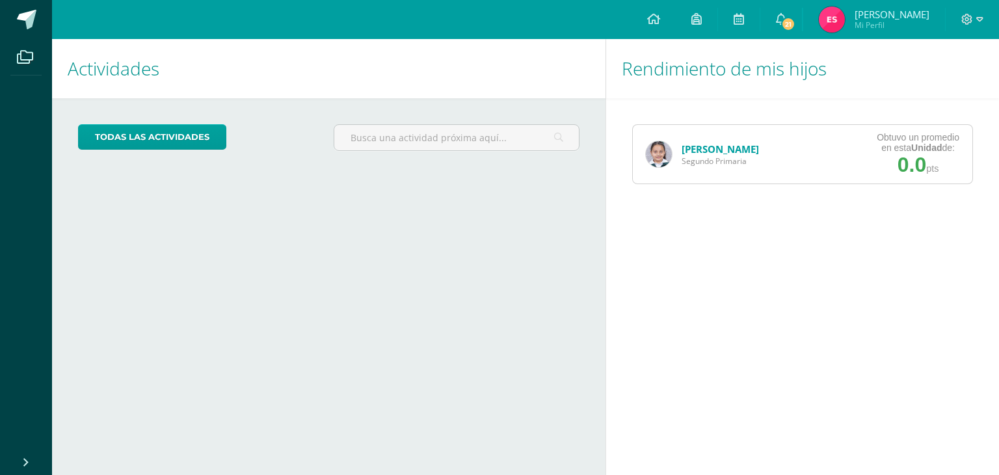
click at [710, 154] on link "[PERSON_NAME]" at bounding box center [720, 148] width 77 height 13
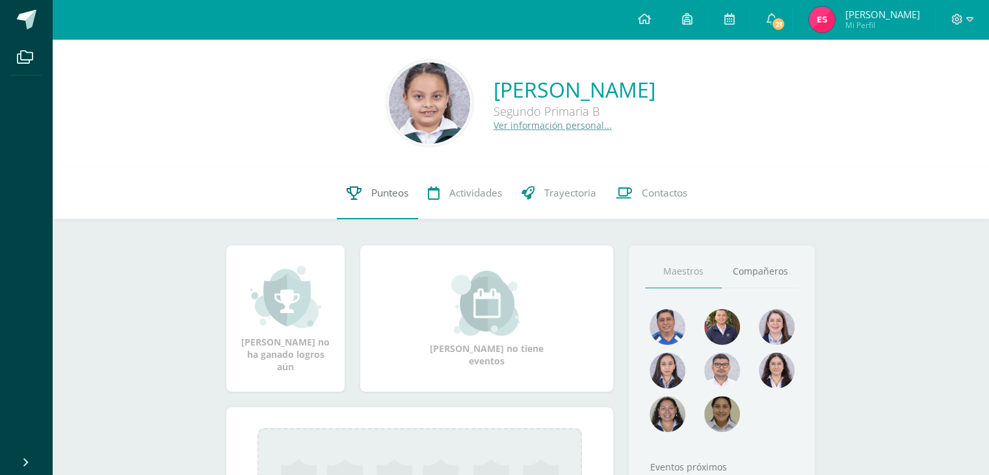
click at [380, 191] on span "Punteos" at bounding box center [389, 193] width 37 height 14
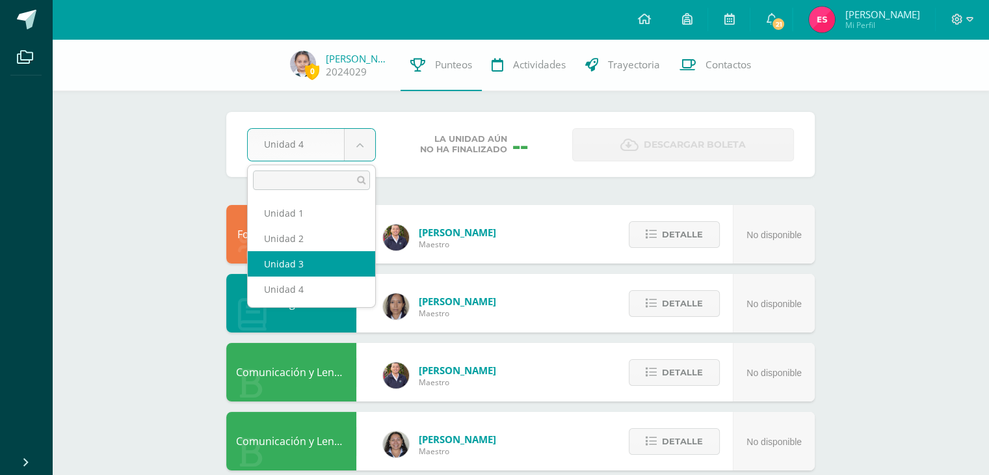
select select "Unidad 3"
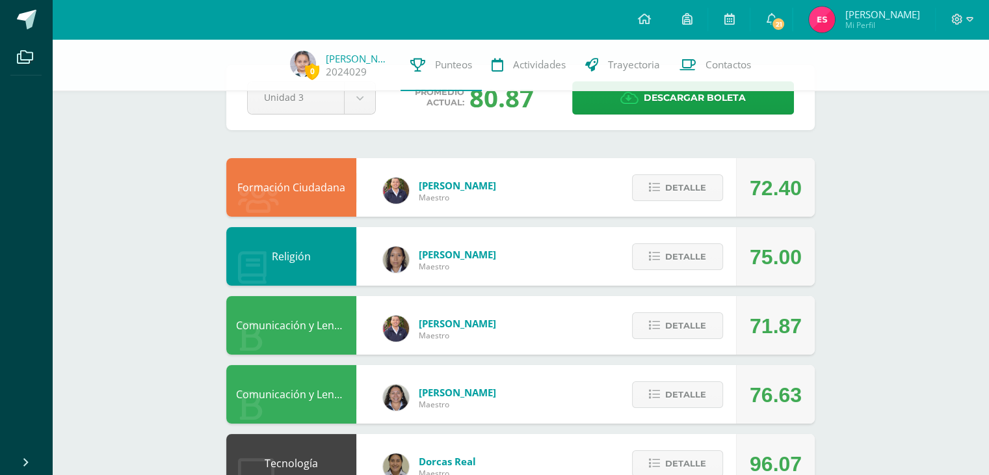
scroll to position [130, 0]
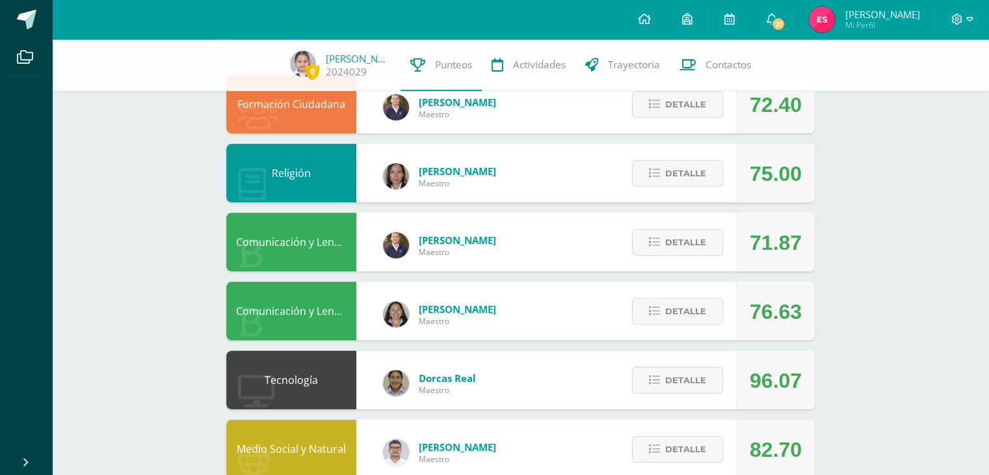
click at [548, 169] on div "Religión [PERSON_NAME] Maestro 75.00 [GEOGRAPHIC_DATA]" at bounding box center [520, 173] width 589 height 59
click at [667, 176] on span "Detalle" at bounding box center [685, 173] width 41 height 24
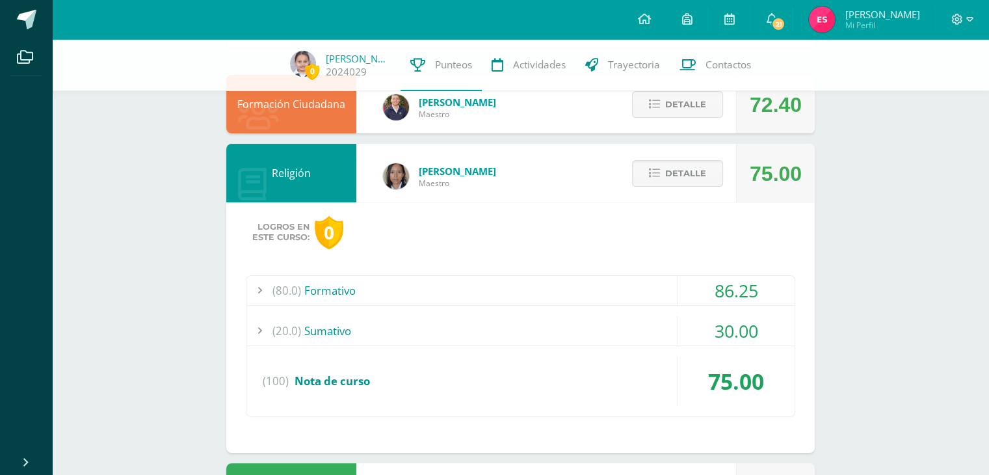
click at [333, 331] on div "(20.0) [GEOGRAPHIC_DATA]" at bounding box center [521, 330] width 548 height 29
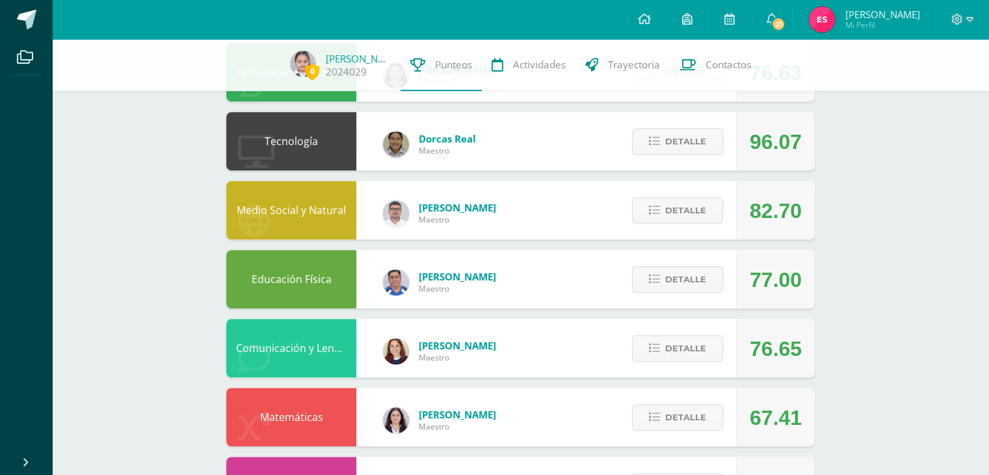
scroll to position [715, 0]
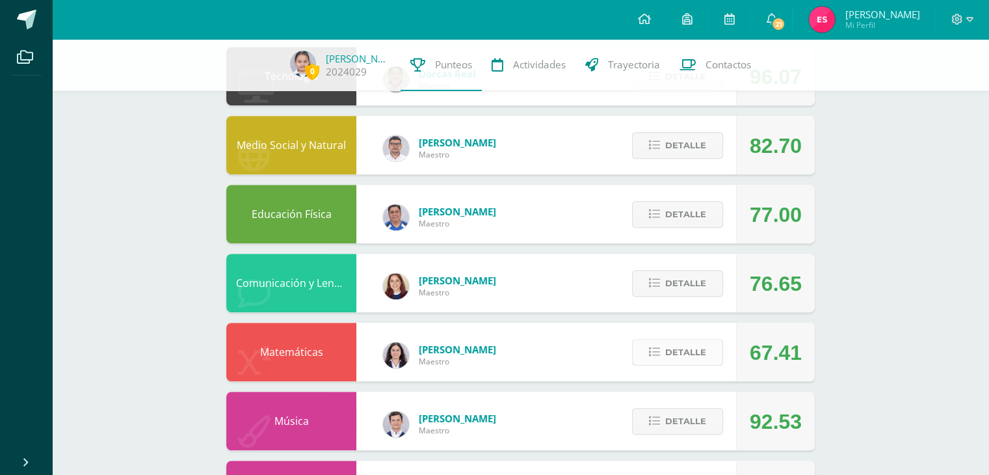
click at [661, 350] on button "Detalle" at bounding box center [677, 352] width 91 height 27
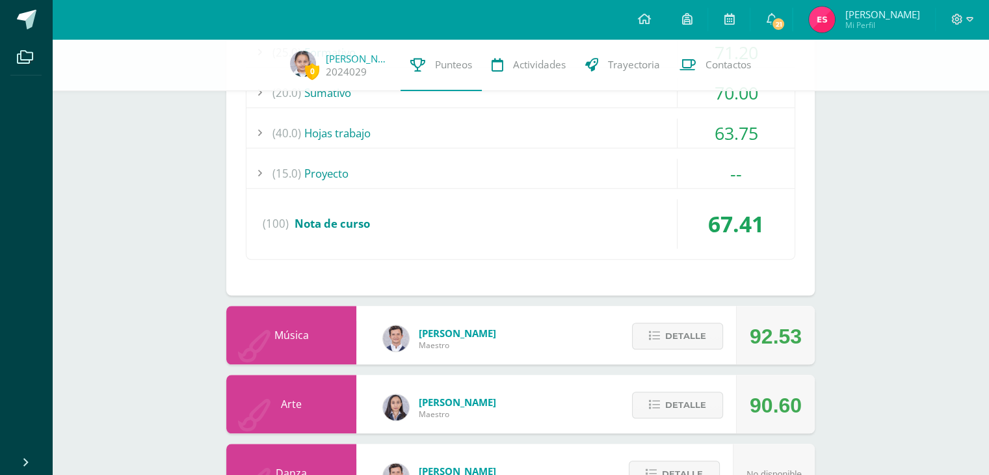
scroll to position [1253, 0]
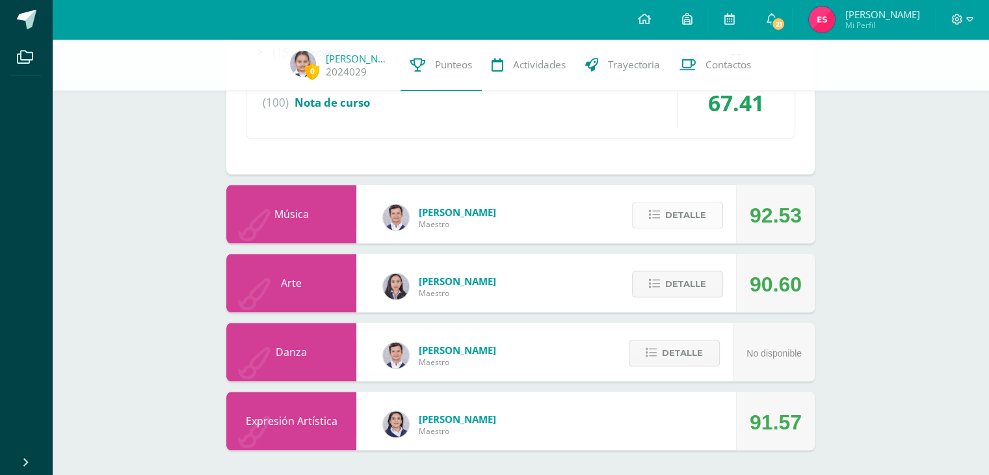
click at [675, 219] on span "Detalle" at bounding box center [685, 215] width 41 height 24
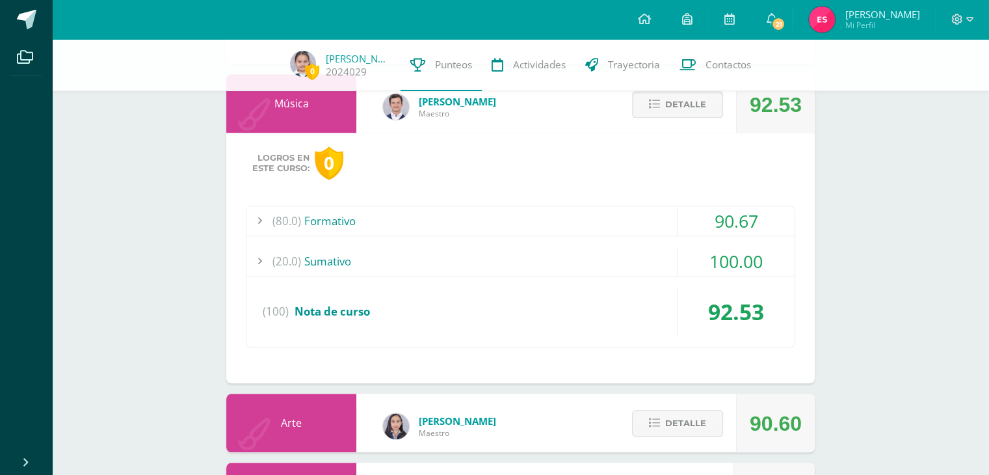
scroll to position [1502, 0]
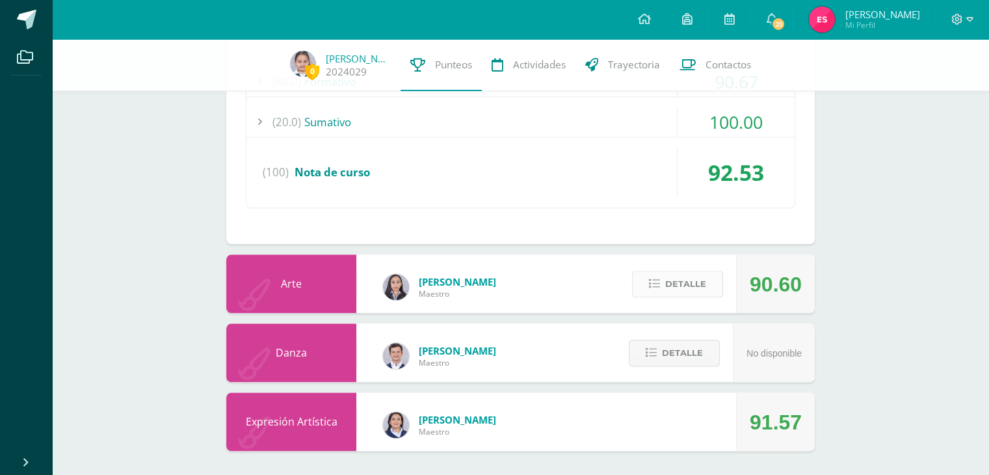
click at [678, 282] on span "Detalle" at bounding box center [685, 284] width 41 height 24
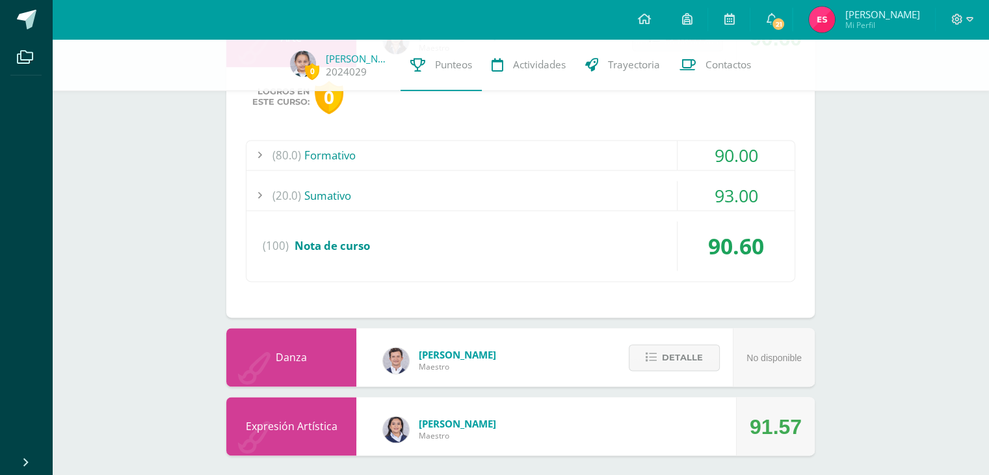
scroll to position [1752, 0]
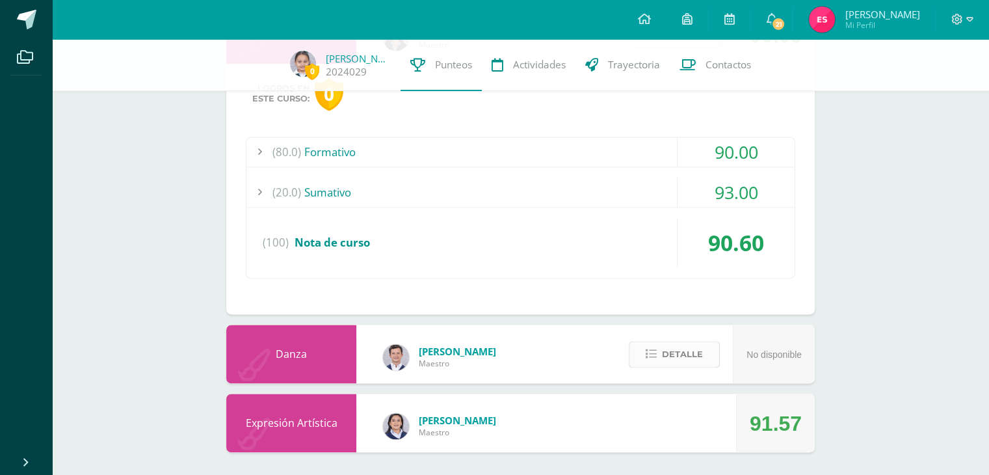
click at [680, 353] on span "Detalle" at bounding box center [682, 354] width 41 height 24
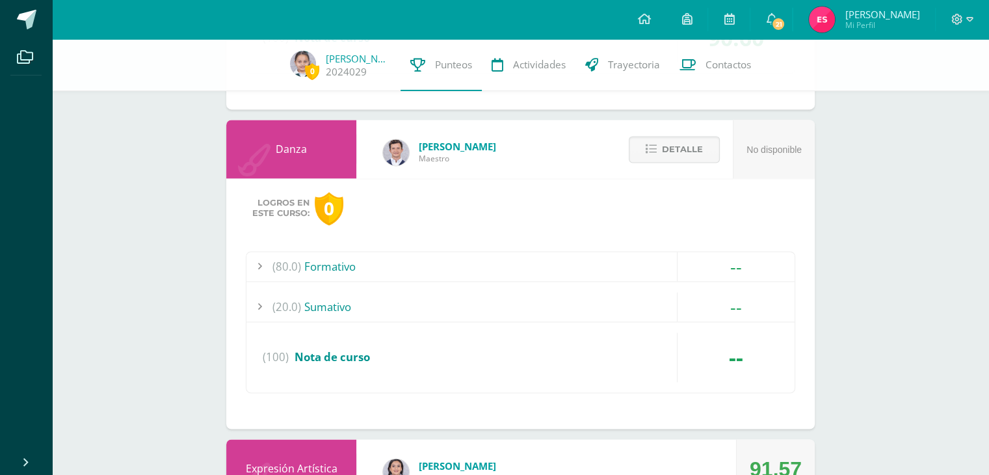
scroll to position [2001, 0]
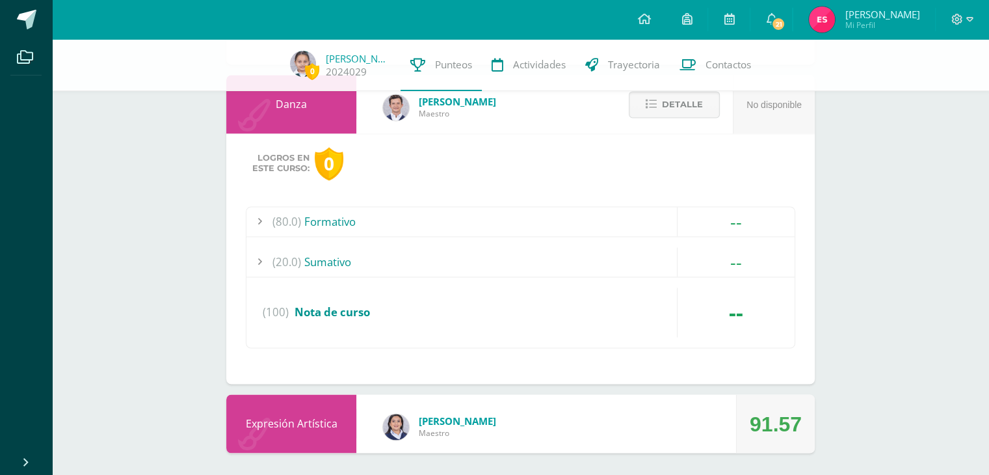
click at [645, 397] on div "Expresión Artística [PERSON_NAME] 91.57" at bounding box center [520, 423] width 589 height 59
click at [602, 414] on div "Expresión Artística [PERSON_NAME] 91.57" at bounding box center [520, 423] width 589 height 59
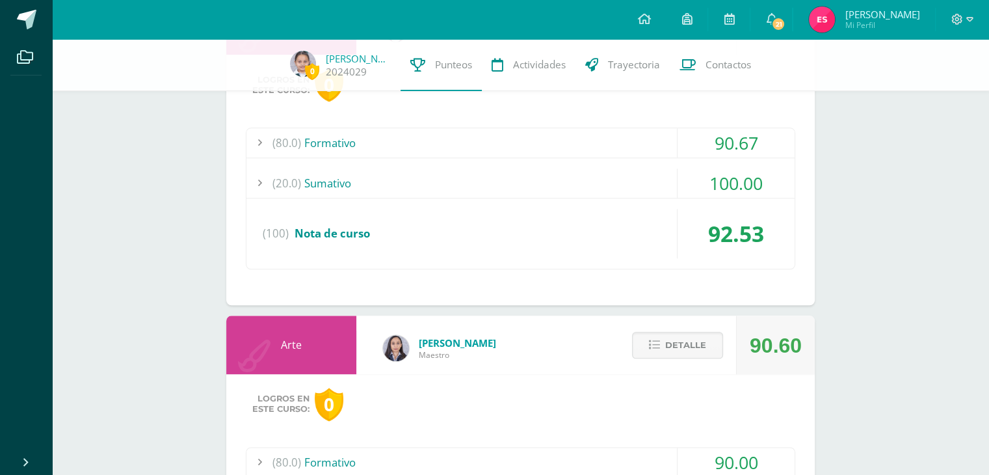
scroll to position [1351, 0]
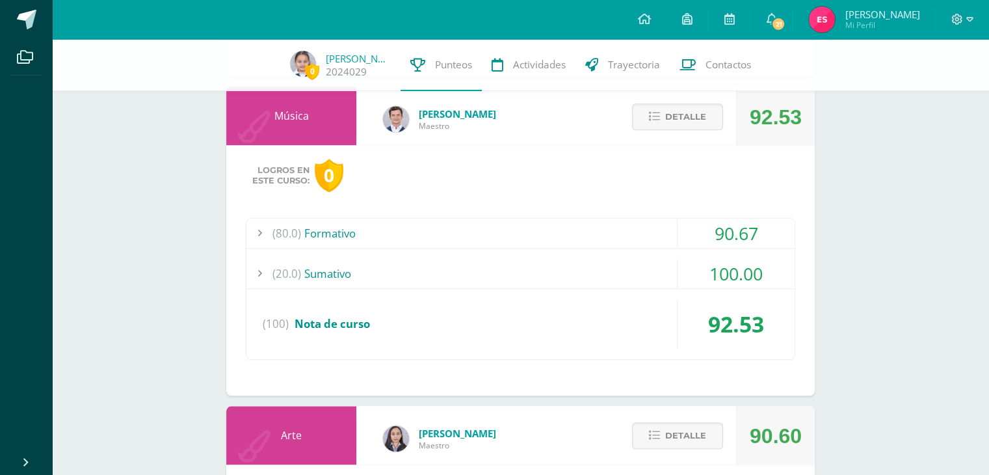
click at [517, 230] on div "(80.0) Formativo" at bounding box center [521, 233] width 548 height 29
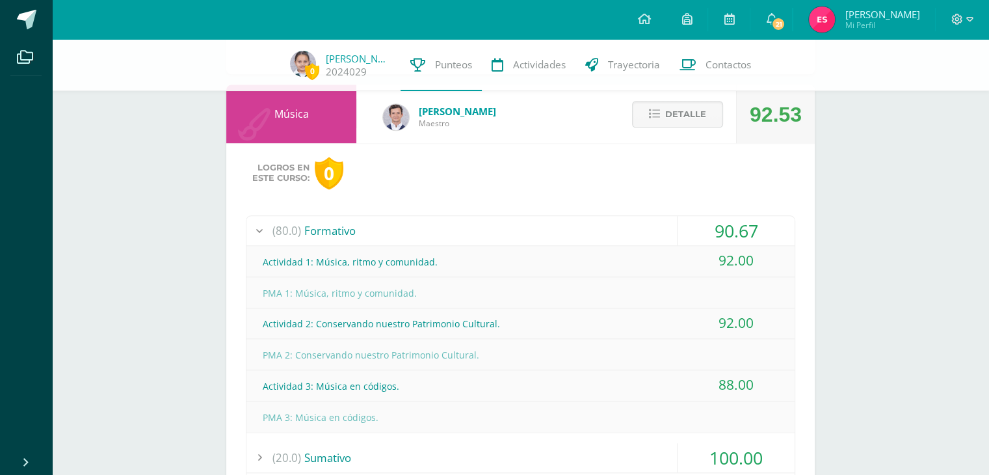
scroll to position [1320, 0]
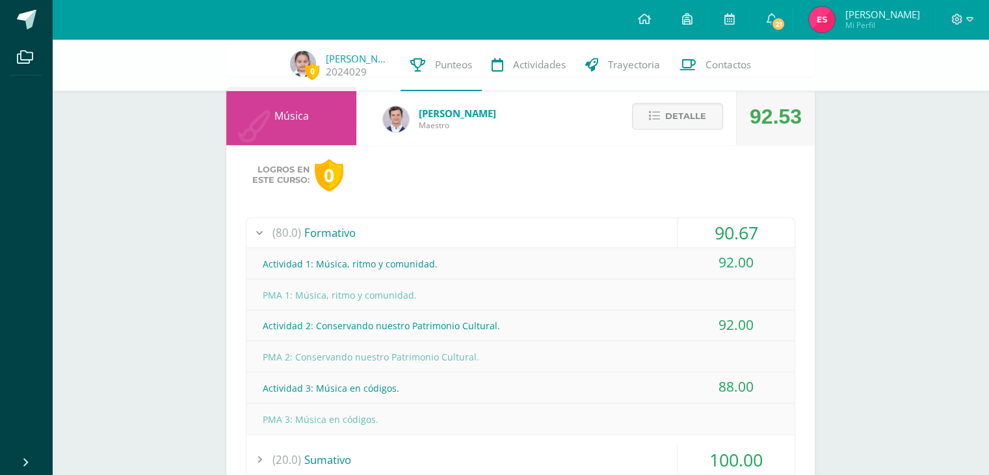
click at [517, 230] on div "(80.0) Formativo" at bounding box center [521, 232] width 548 height 29
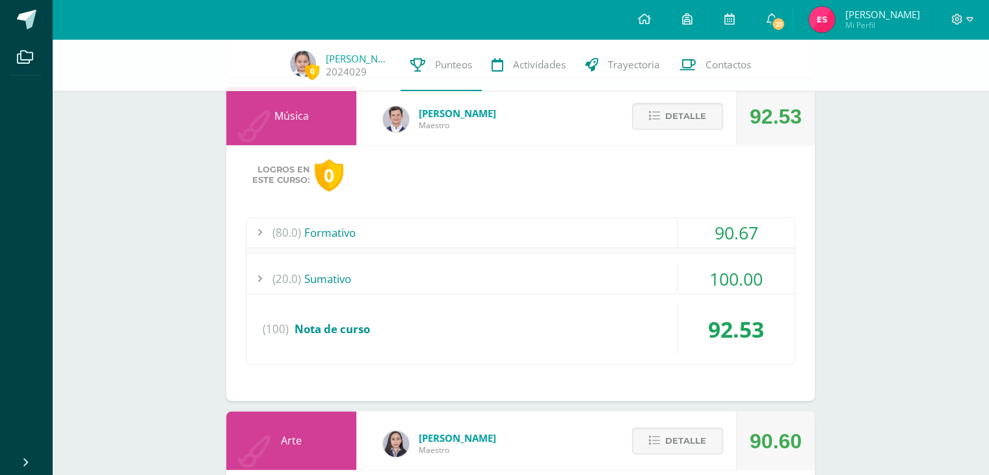
click at [517, 230] on div "(80.0) Formativo" at bounding box center [521, 232] width 548 height 29
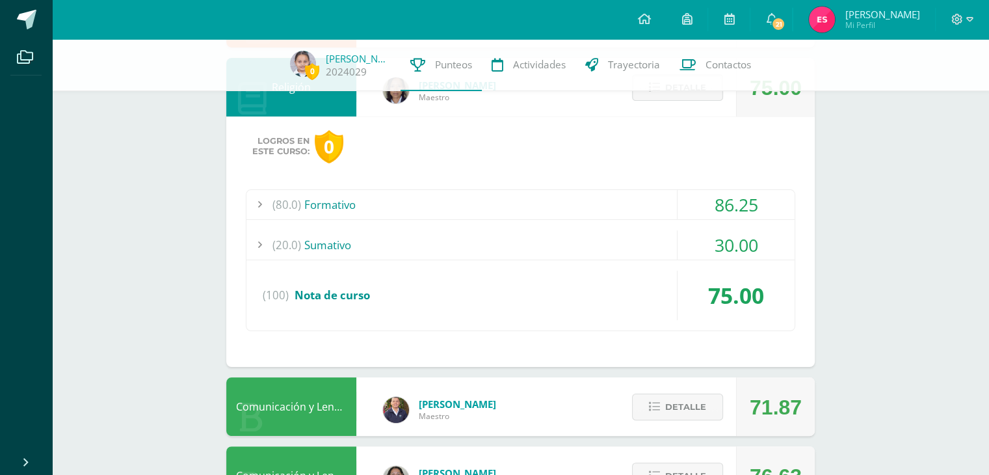
scroll to position [0, 0]
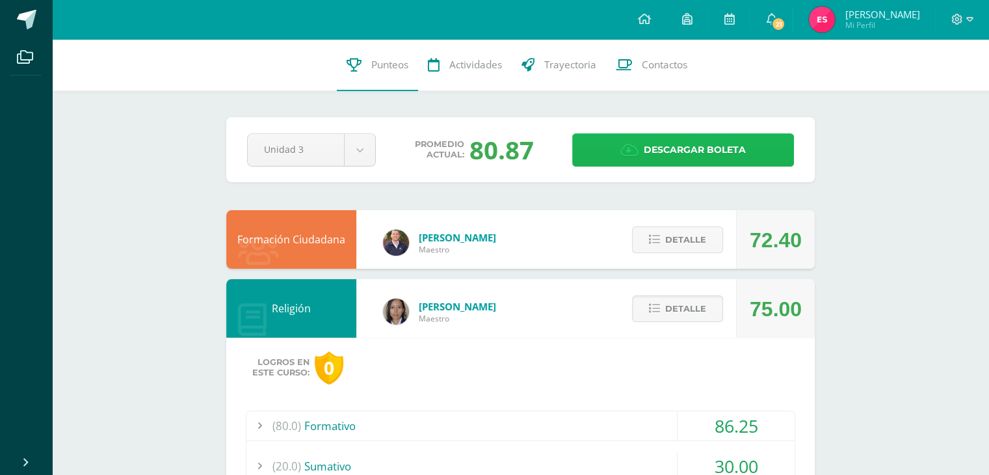
click at [679, 152] on span "Descargar boleta" at bounding box center [695, 150] width 102 height 32
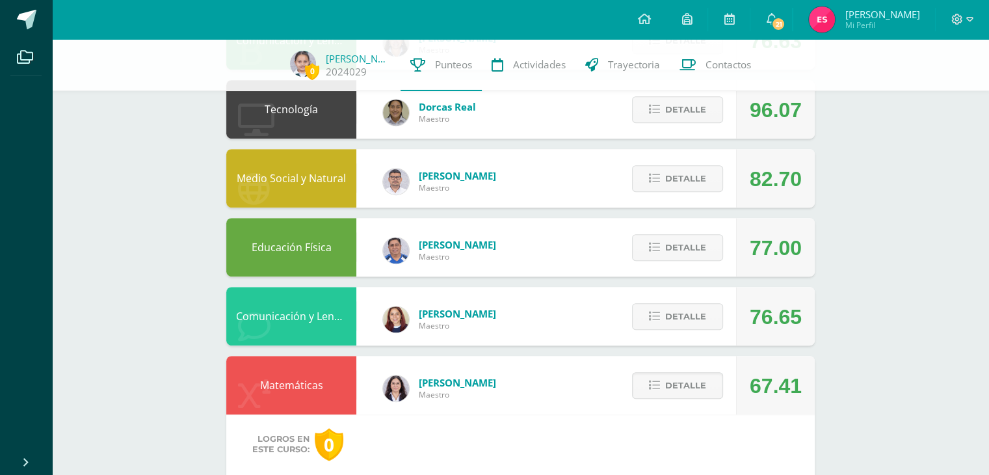
scroll to position [781, 0]
